Goal: Information Seeking & Learning: Learn about a topic

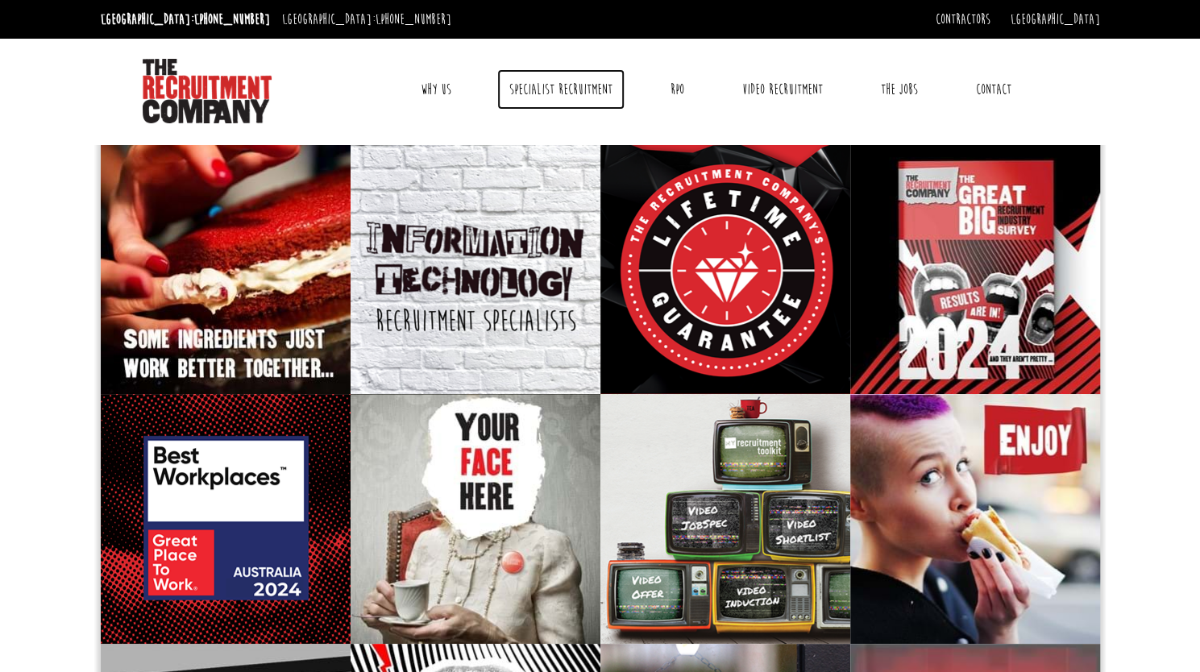
click at [563, 91] on link "Specialist Recruitment" at bounding box center [560, 89] width 127 height 40
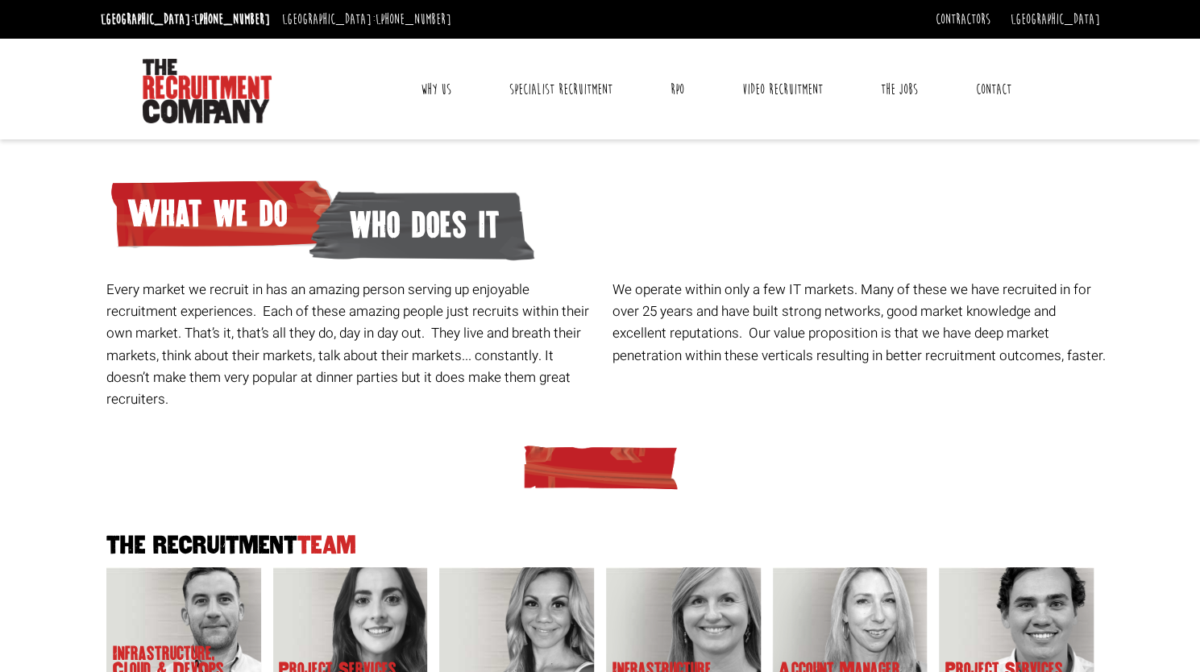
click at [439, 86] on link "Why Us" at bounding box center [436, 89] width 55 height 40
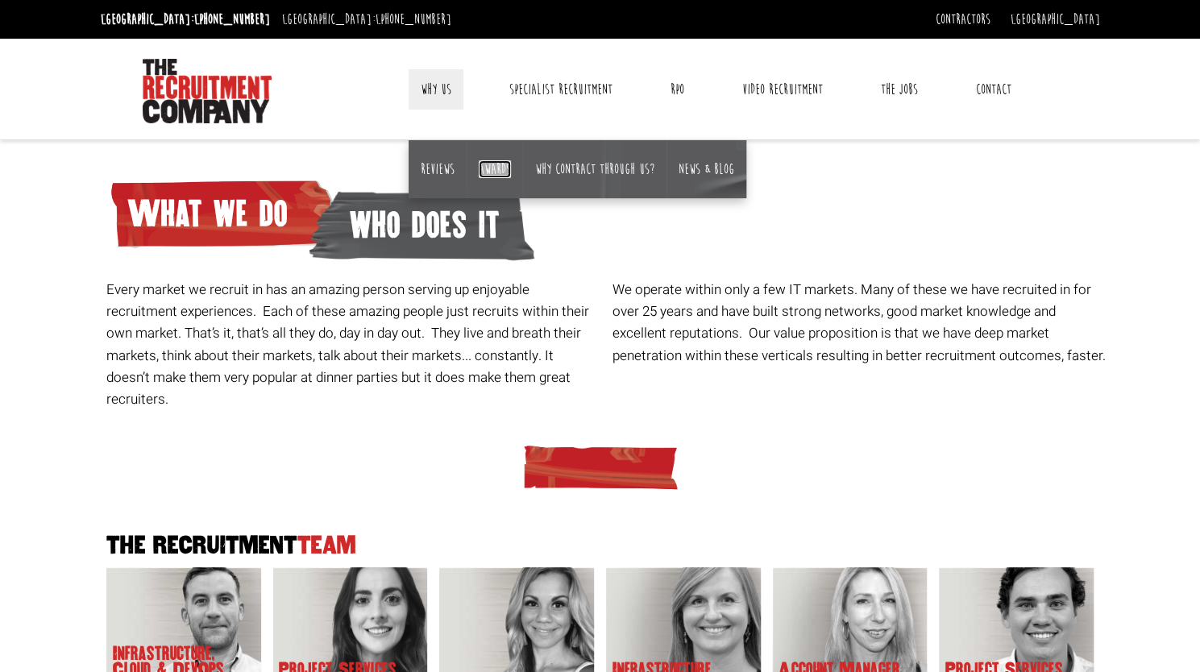
click at [495, 170] on link "Awards" at bounding box center [495, 169] width 32 height 18
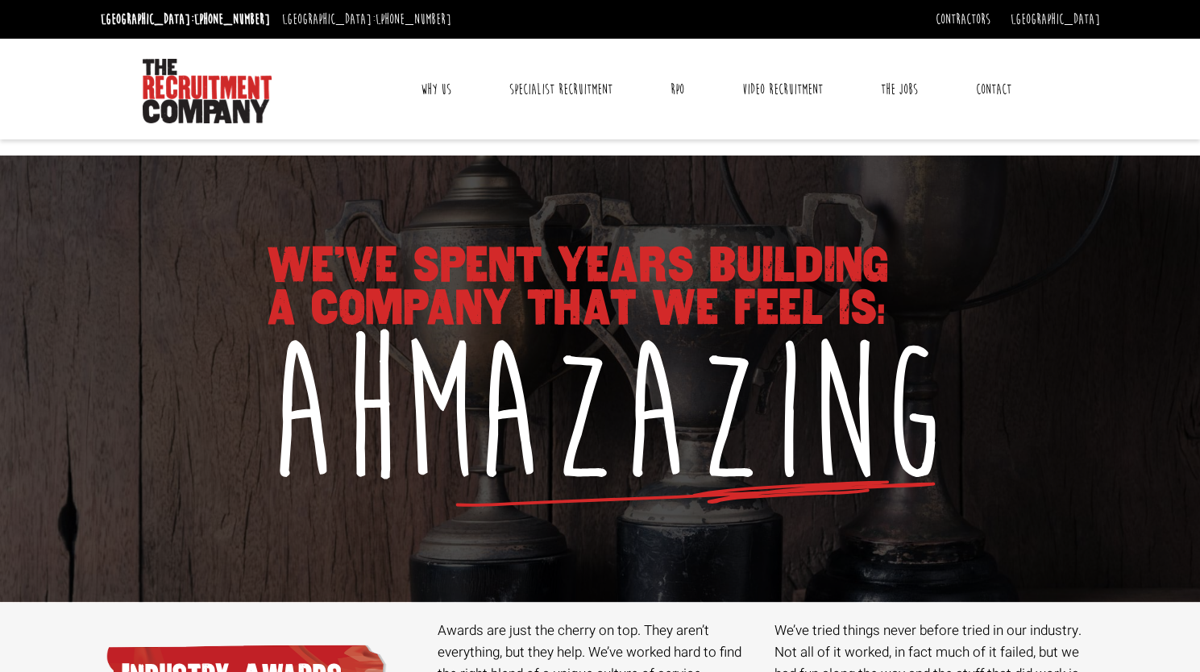
click at [438, 94] on link "Why Us" at bounding box center [436, 89] width 55 height 40
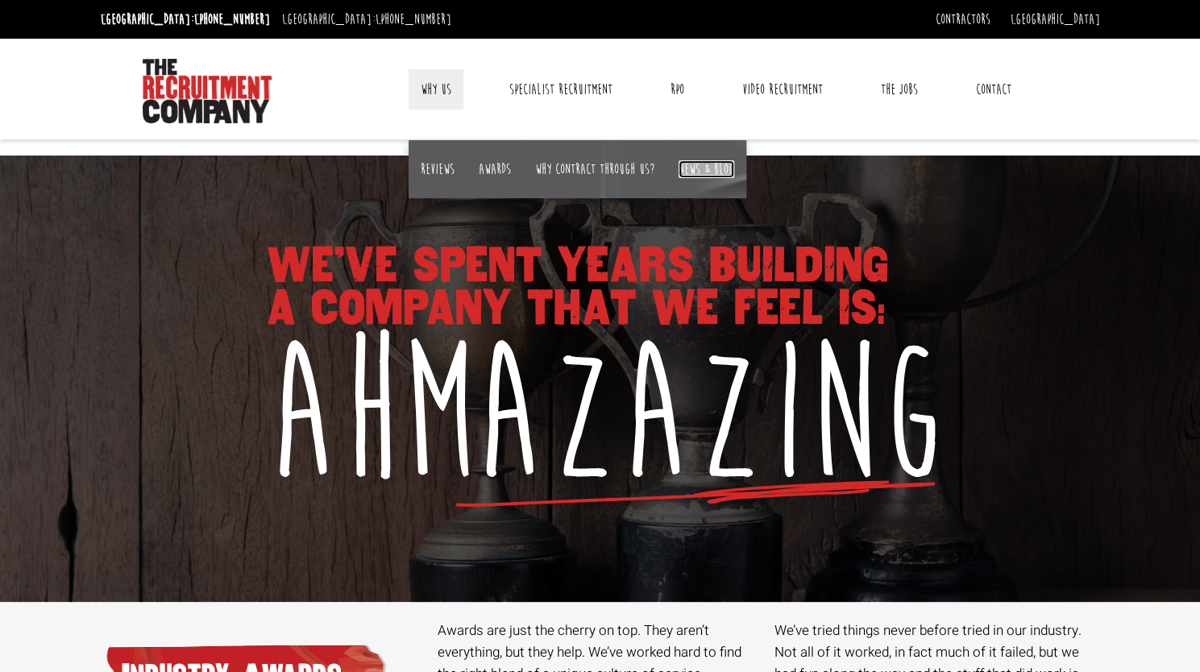
click at [698, 167] on link "News & Blog" at bounding box center [707, 169] width 56 height 18
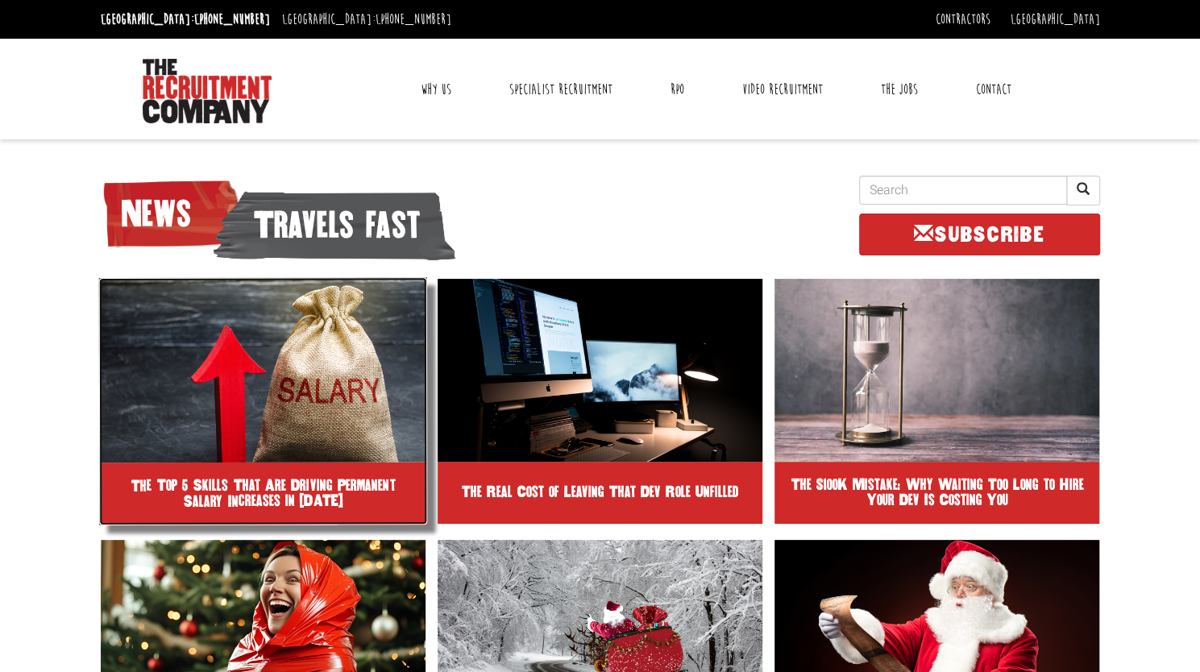
click at [302, 358] on img at bounding box center [262, 369] width 329 height 185
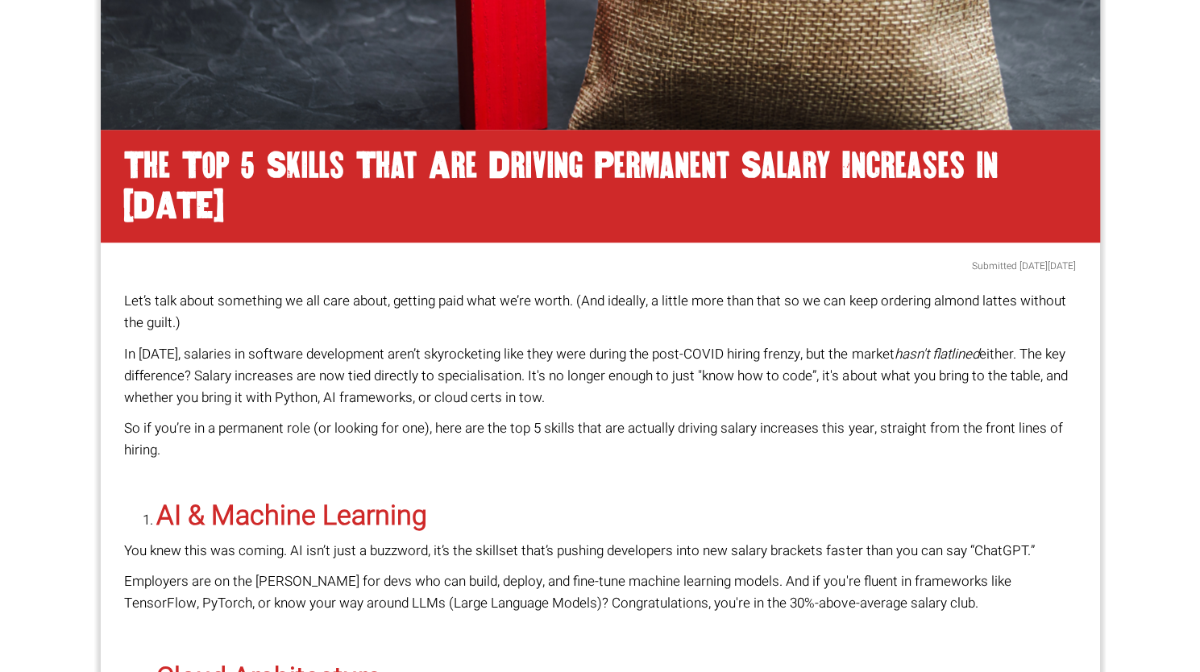
scroll to position [613, 0]
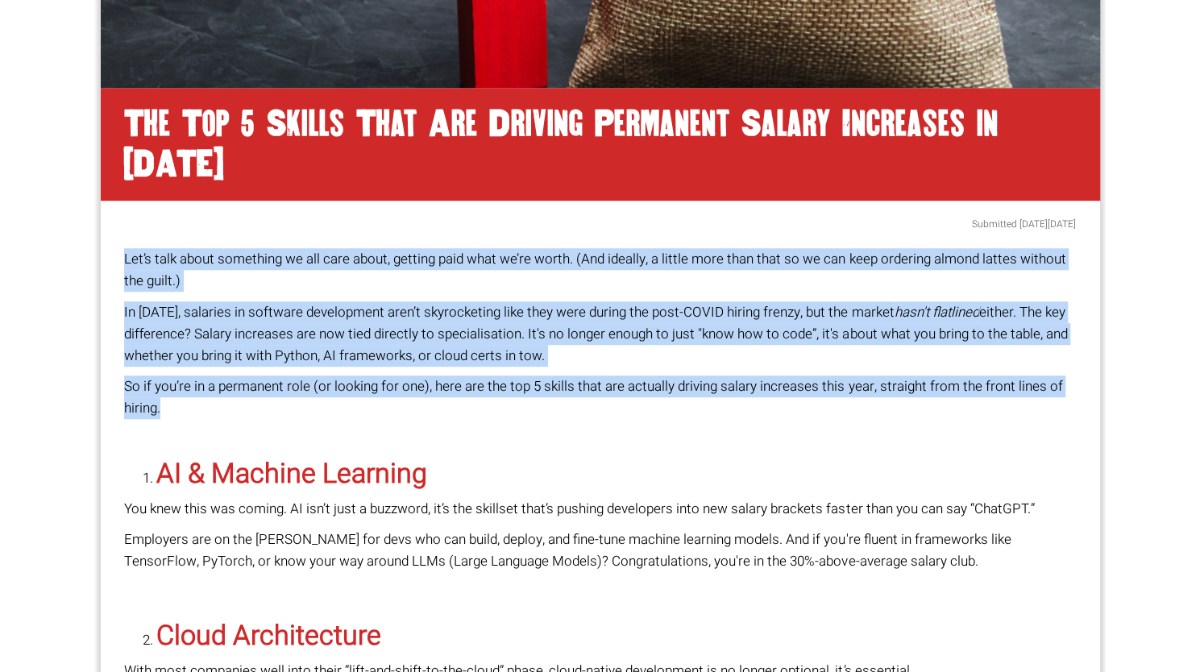
drag, startPoint x: 125, startPoint y: 217, endPoint x: 206, endPoint y: 368, distance: 171.6
copy div "Let’s talk about something we all care about, getting paid what we’re worth. (A…"
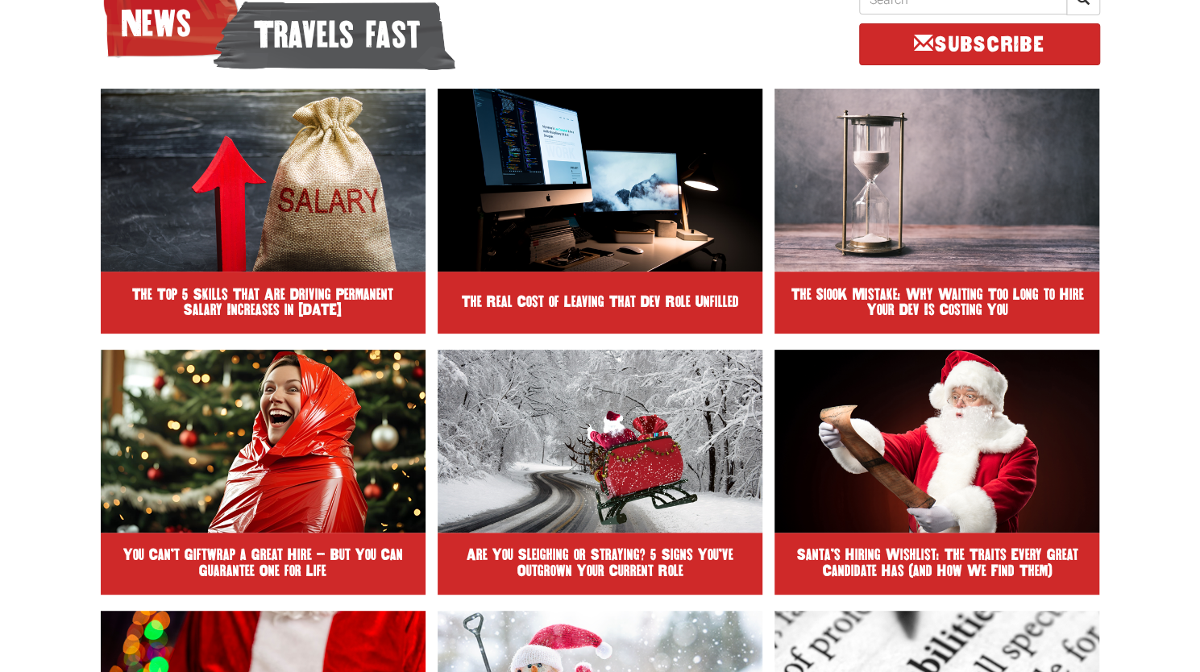
scroll to position [186, 0]
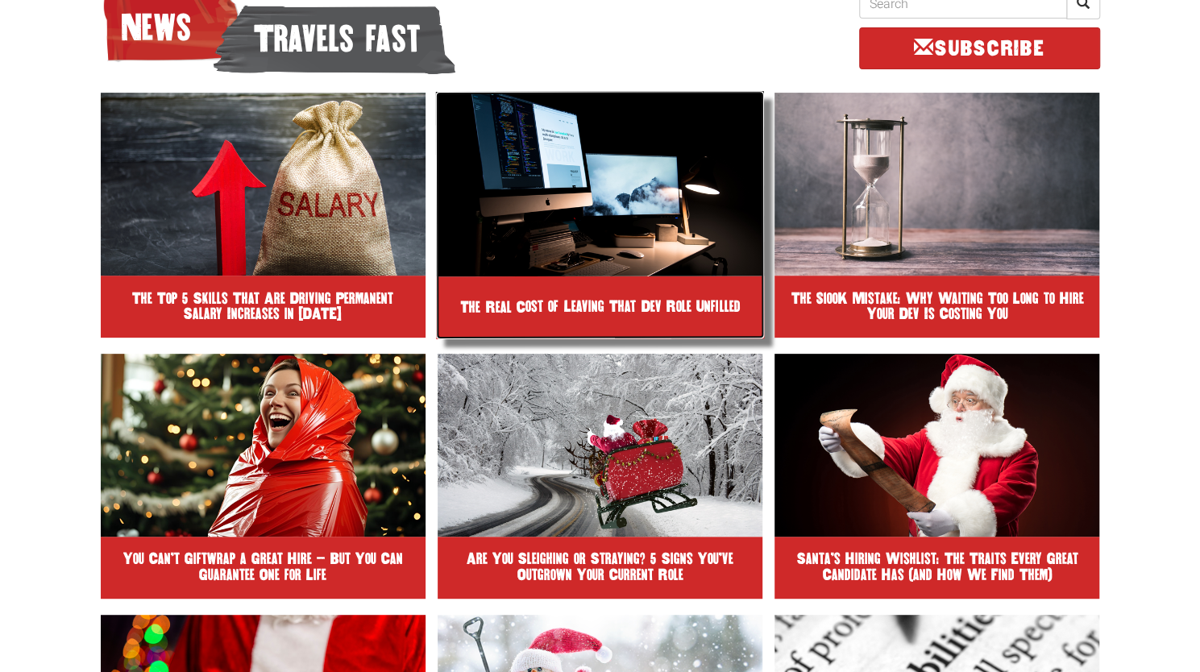
click at [621, 182] on img at bounding box center [600, 183] width 329 height 185
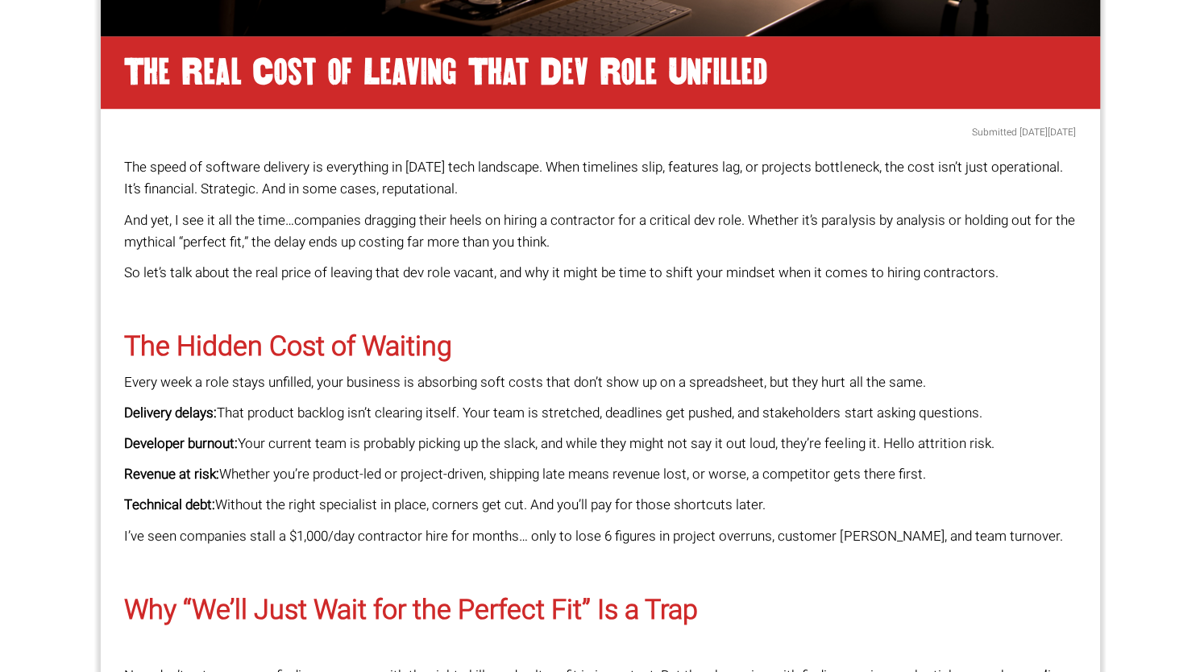
scroll to position [674, 0]
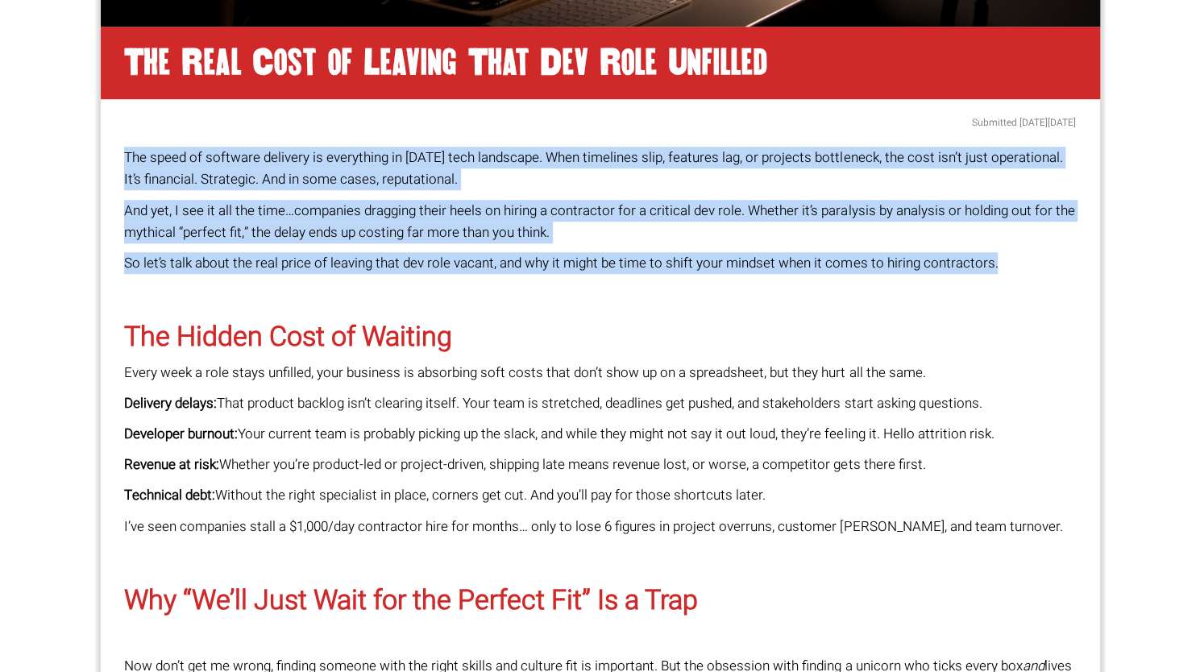
drag, startPoint x: 127, startPoint y: 157, endPoint x: 1049, endPoint y: 260, distance: 927.7
copy div "The speed of software delivery is everything in today’s tech landscape. When ti…"
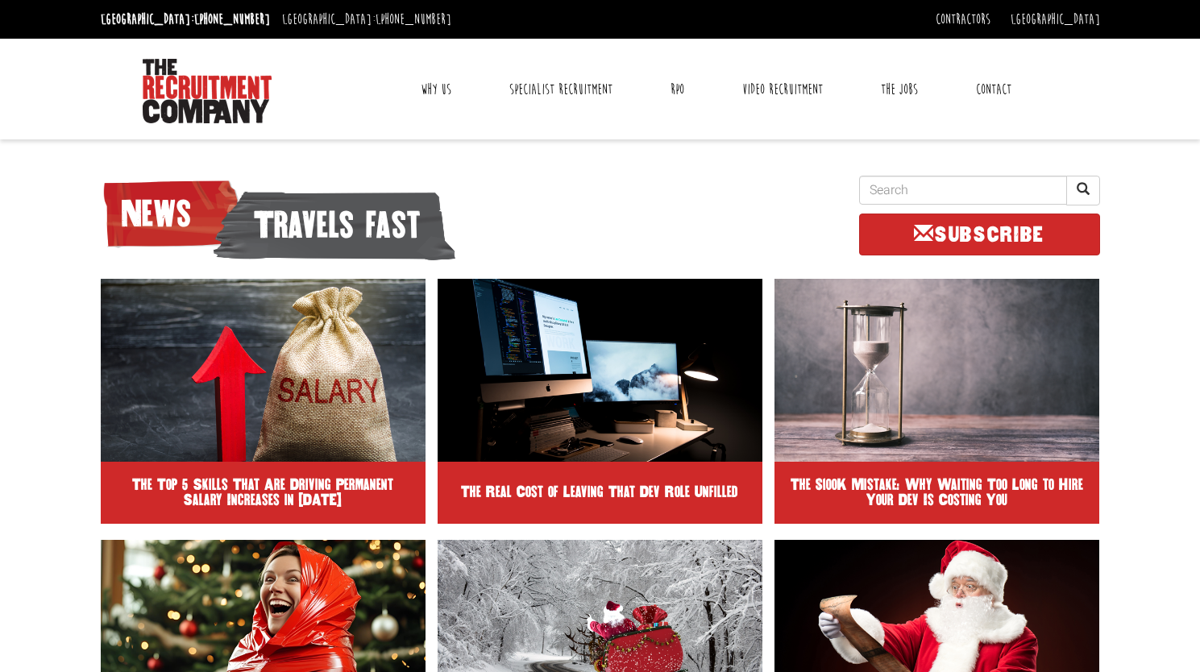
scroll to position [165, 0]
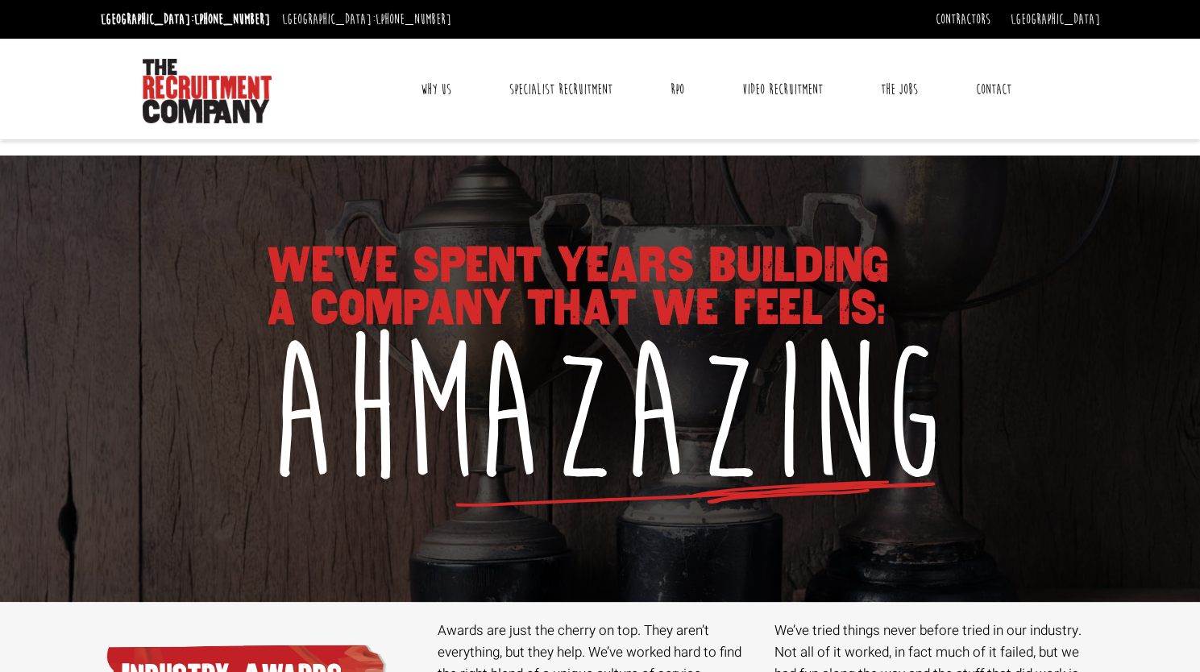
click at [433, 90] on link "Why Us" at bounding box center [436, 89] width 55 height 40
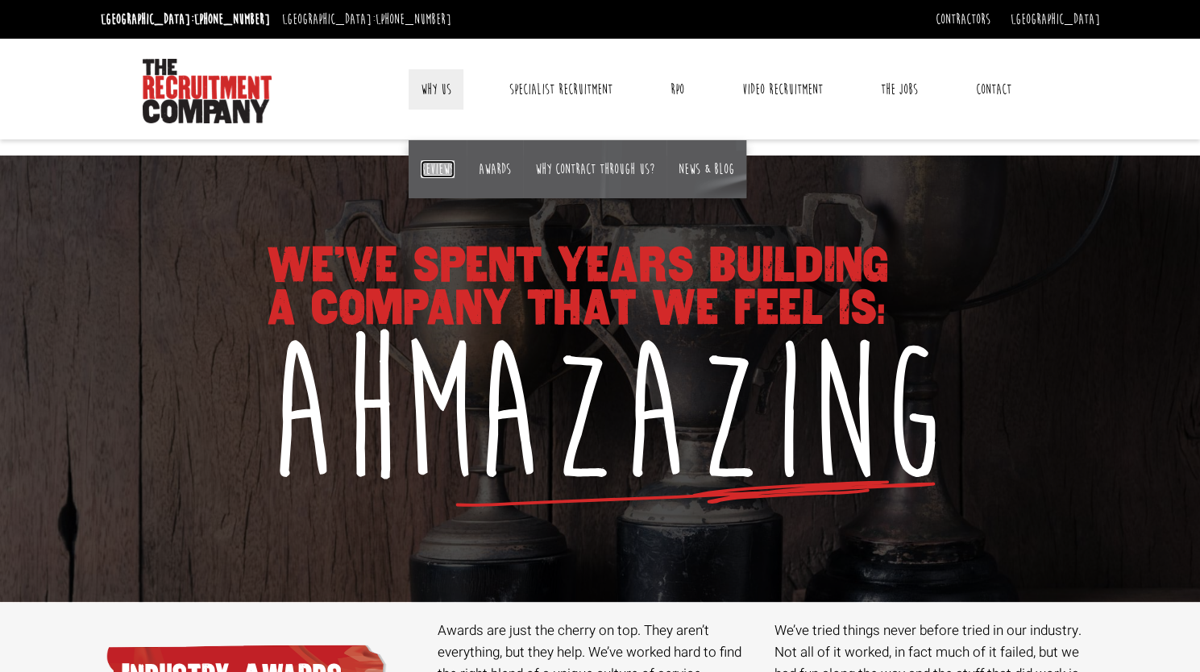
click at [443, 172] on link "Reviews" at bounding box center [438, 169] width 34 height 18
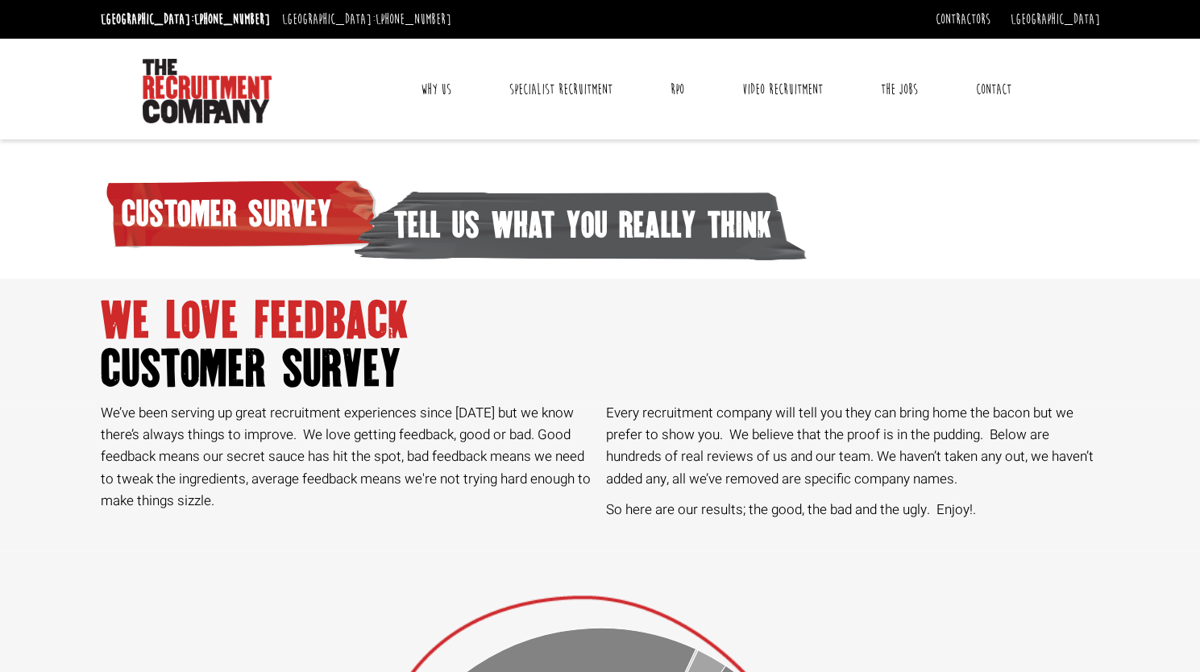
click at [445, 87] on link "Why Us" at bounding box center [436, 89] width 55 height 40
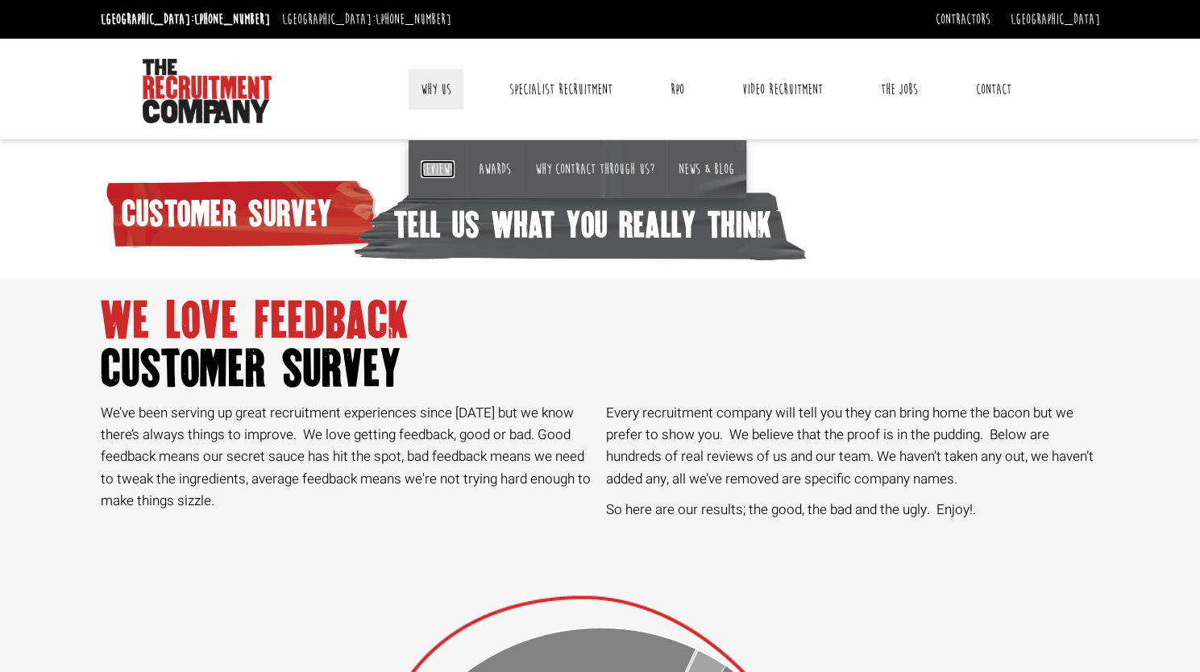
click at [439, 167] on link "Reviews" at bounding box center [438, 169] width 34 height 18
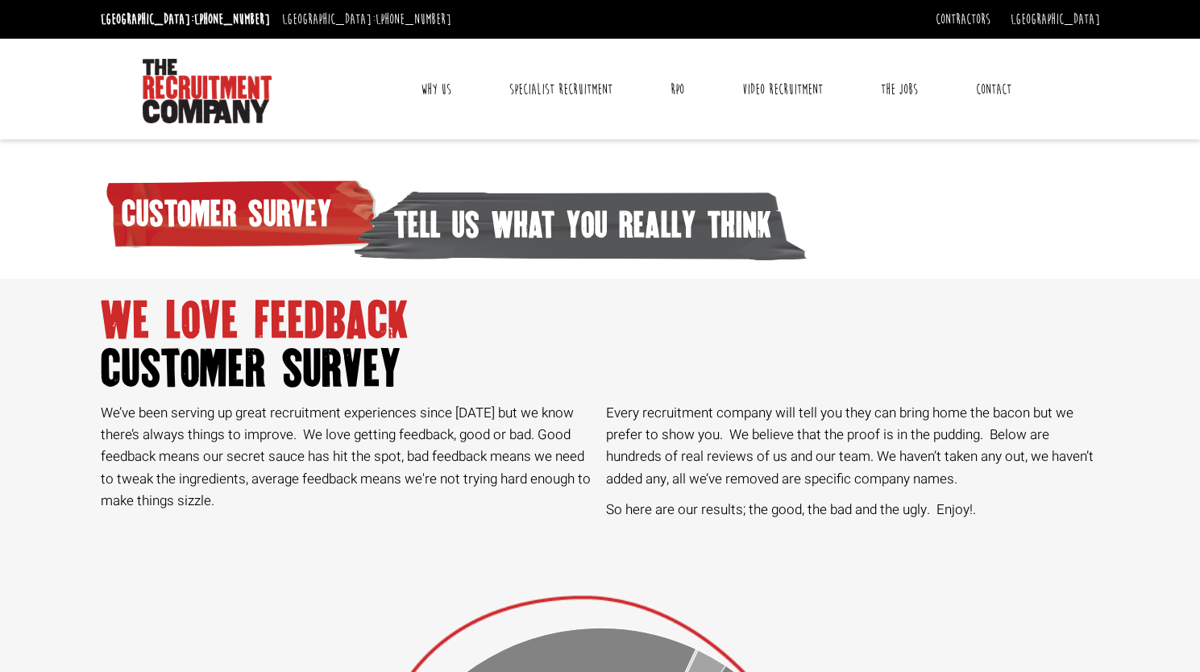
click at [433, 85] on link "Why Us" at bounding box center [436, 89] width 55 height 40
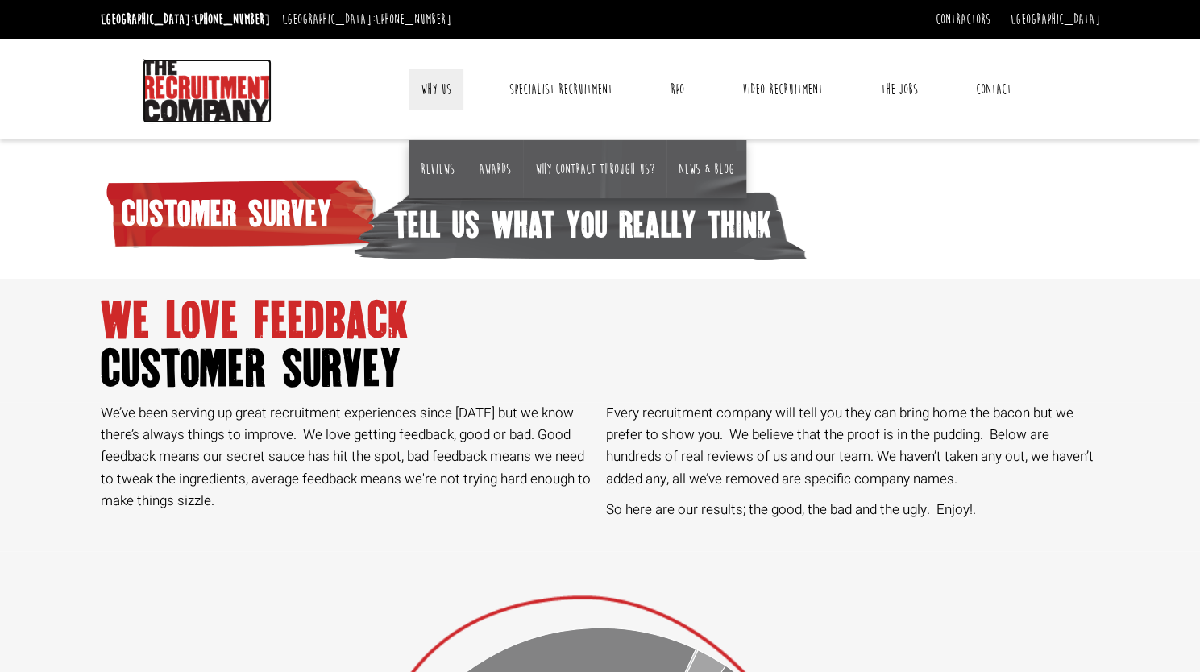
click at [218, 95] on img at bounding box center [207, 91] width 129 height 64
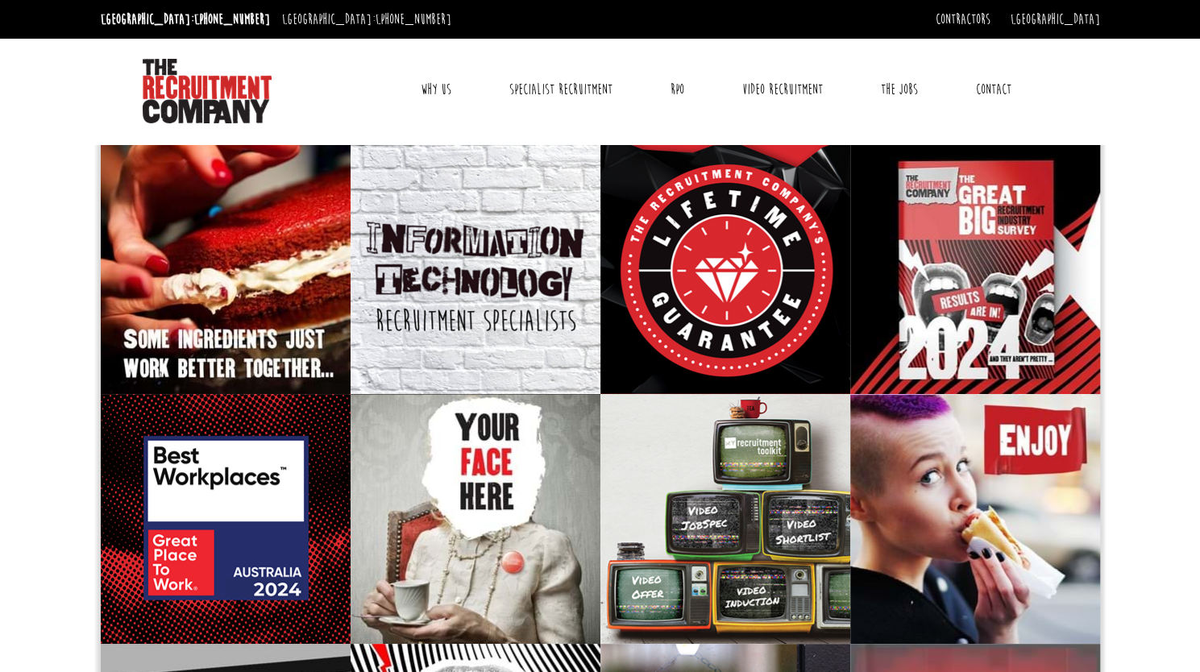
click at [437, 85] on link "Why Us" at bounding box center [436, 89] width 55 height 40
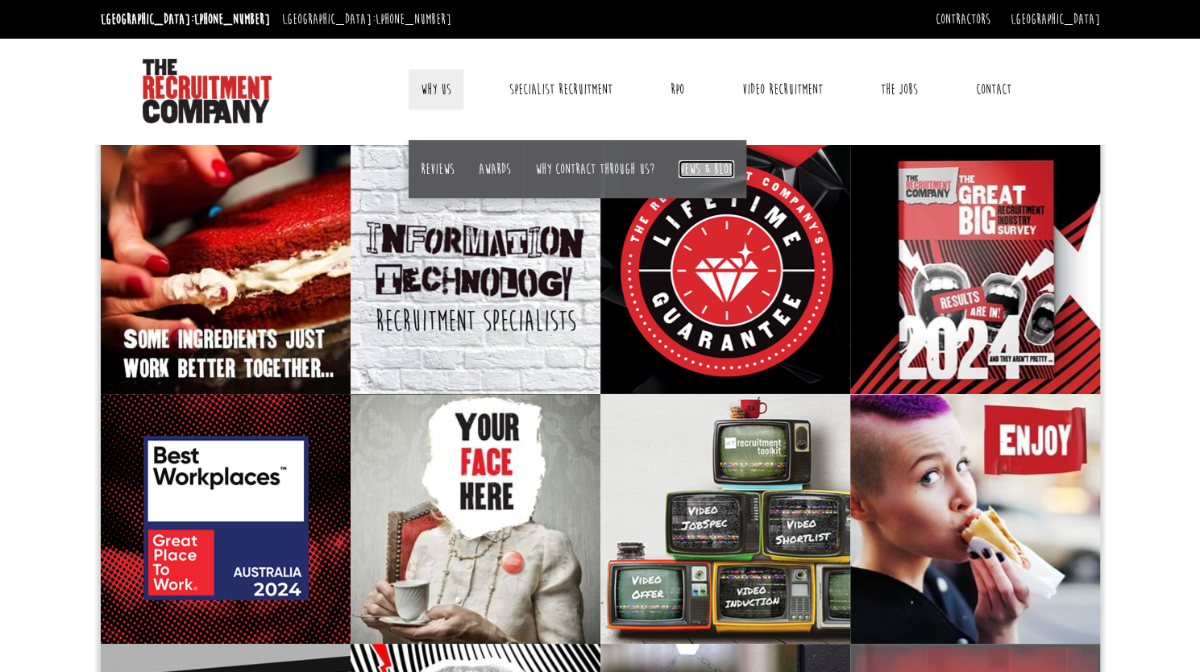
click at [706, 164] on link "News & Blog" at bounding box center [707, 169] width 56 height 18
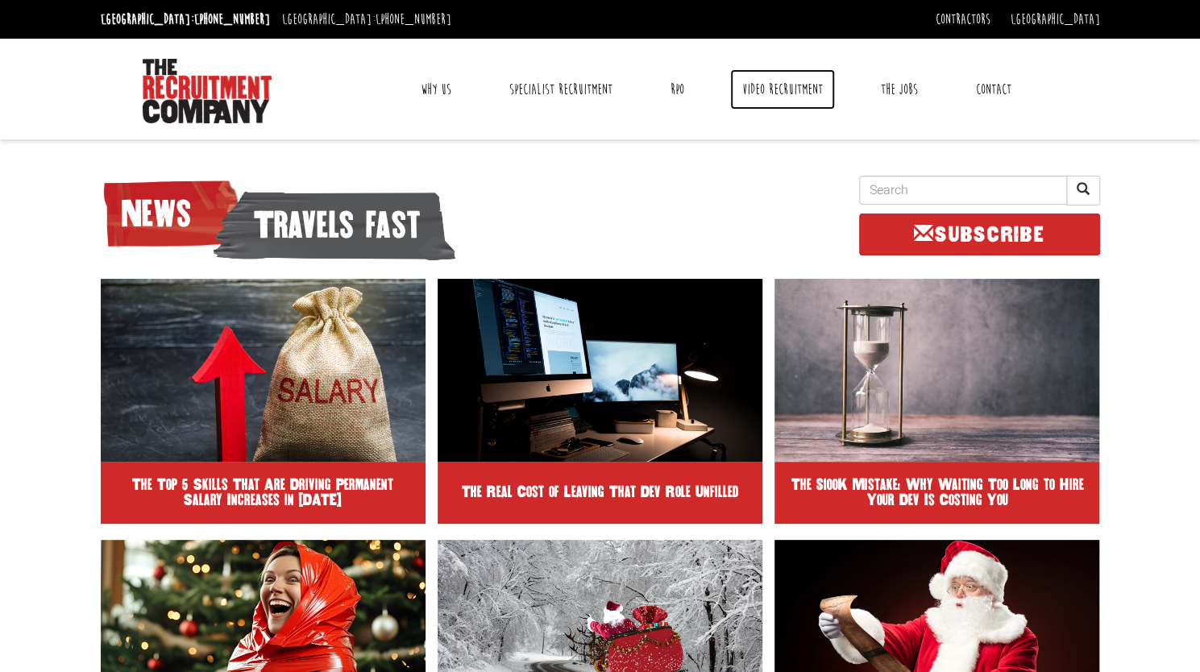
click at [762, 93] on link "Video Recruitment" at bounding box center [782, 89] width 105 height 40
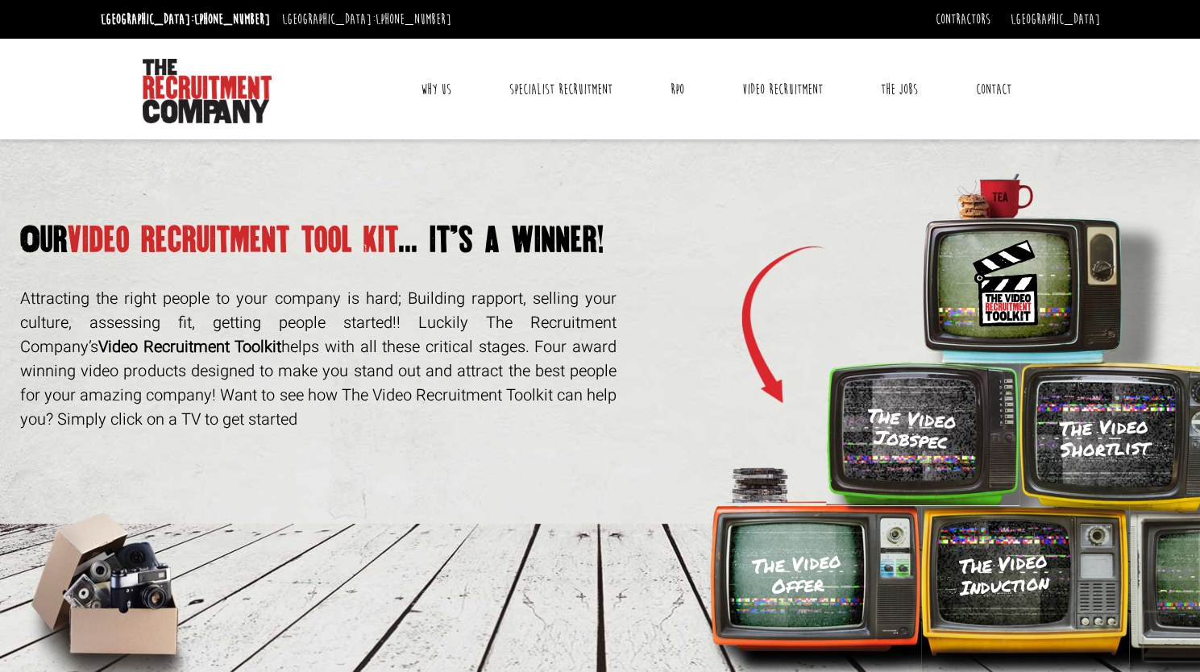
drag, startPoint x: 23, startPoint y: 294, endPoint x: 391, endPoint y: 418, distance: 388.7
click at [391, 418] on p "Attracting the right people to your company is hard; Building rapport, selling …" at bounding box center [318, 359] width 596 height 145
copy p "Attracting the right people to your company is hard; Building rapport, selling …"
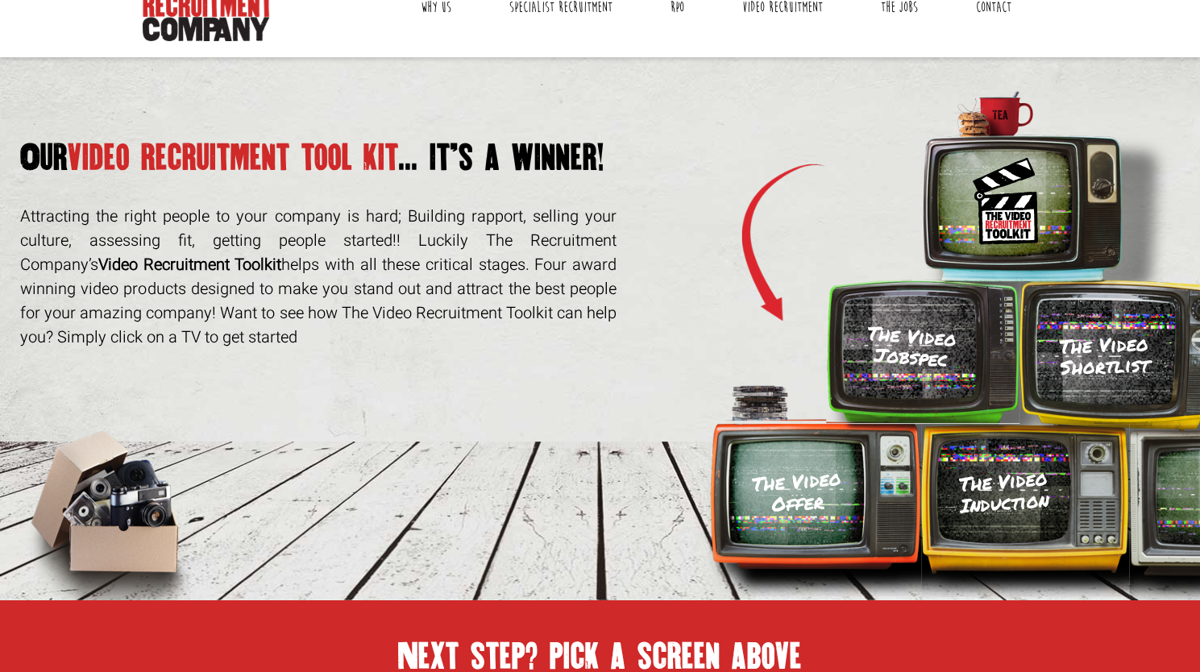
scroll to position [75, 0]
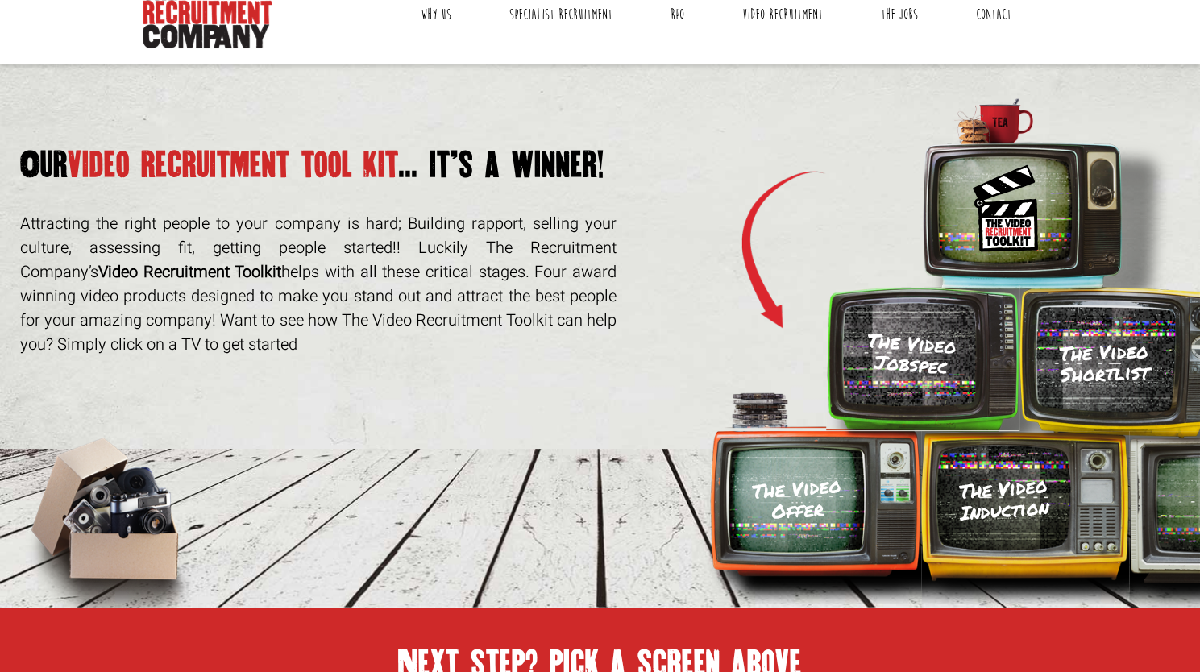
click at [1067, 357] on h3 "The Video Shortlist" at bounding box center [1104, 362] width 142 height 47
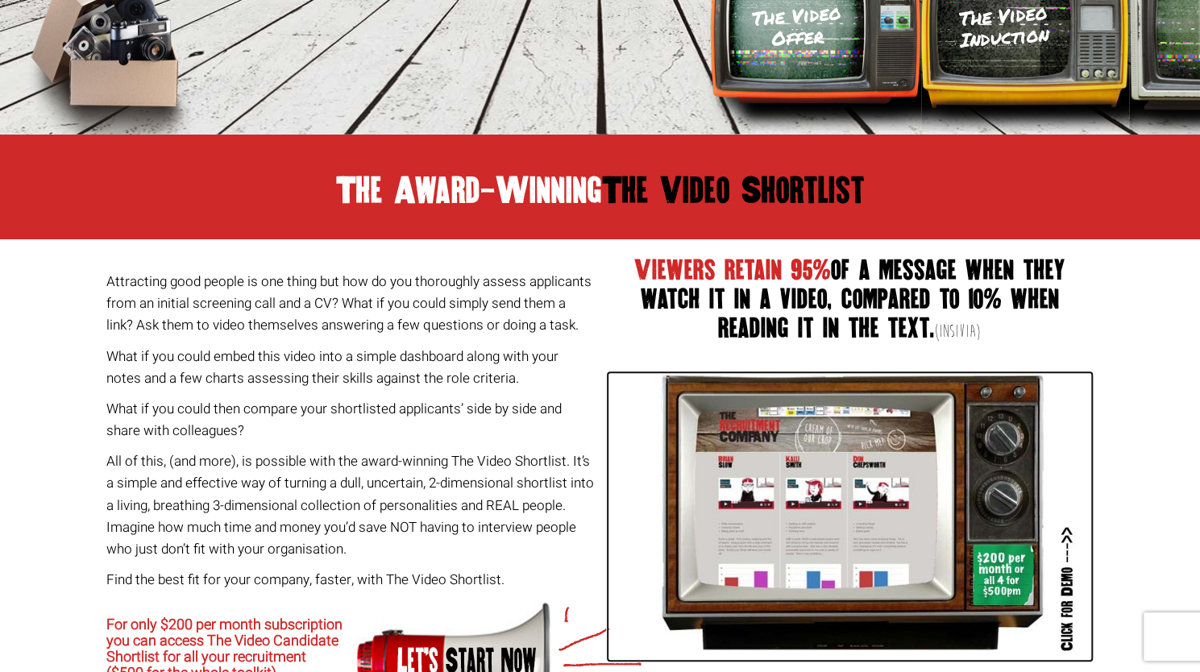
scroll to position [0, 0]
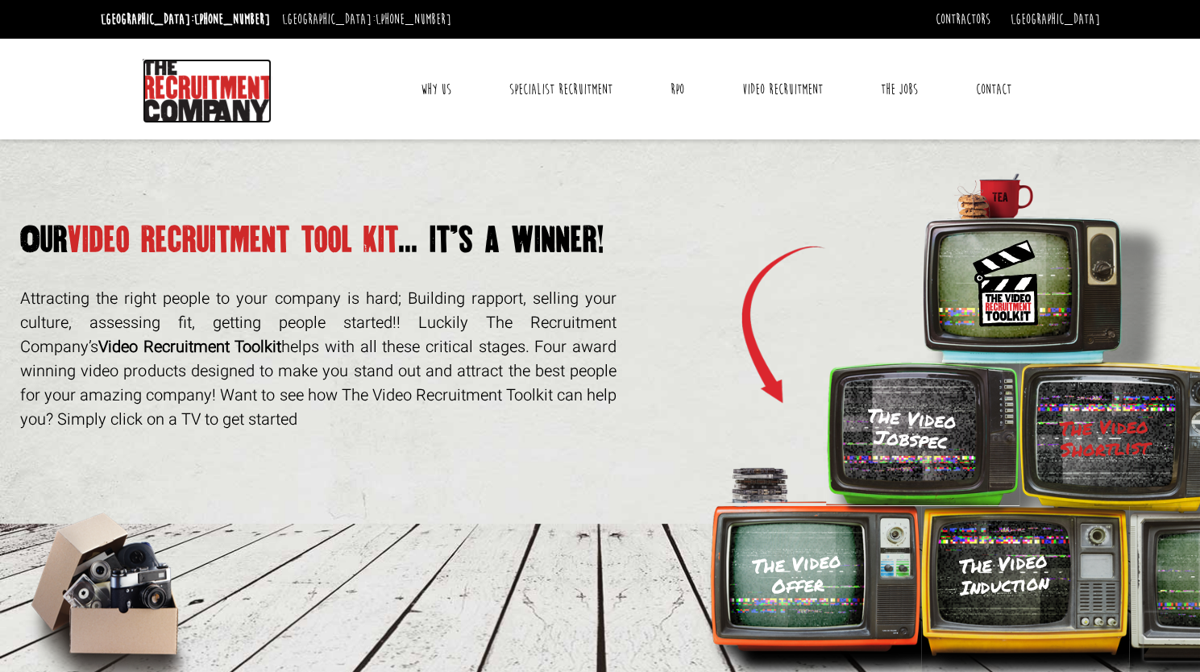
click at [195, 98] on img at bounding box center [207, 91] width 129 height 64
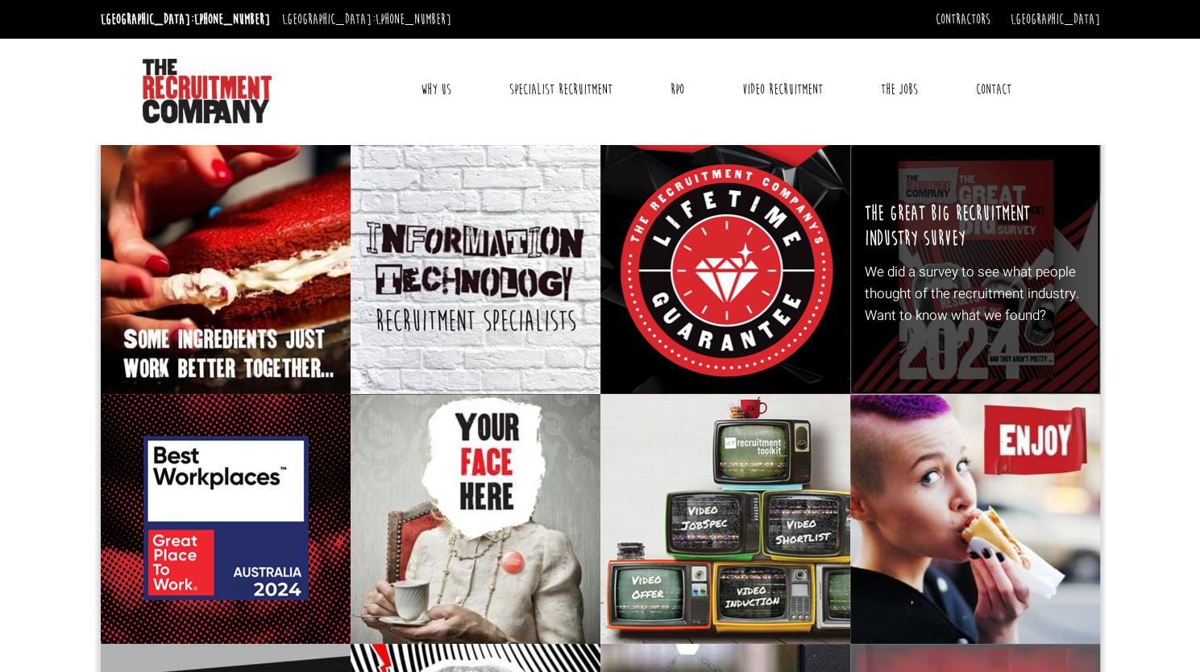
drag, startPoint x: 360, startPoint y: 116, endPoint x: 1003, endPoint y: 256, distance: 658.2
click at [1003, 256] on div "The Great Big Recruitment Industry Survey We did a survey to see what people th…" at bounding box center [975, 269] width 250 height 250
